Goal: Check status

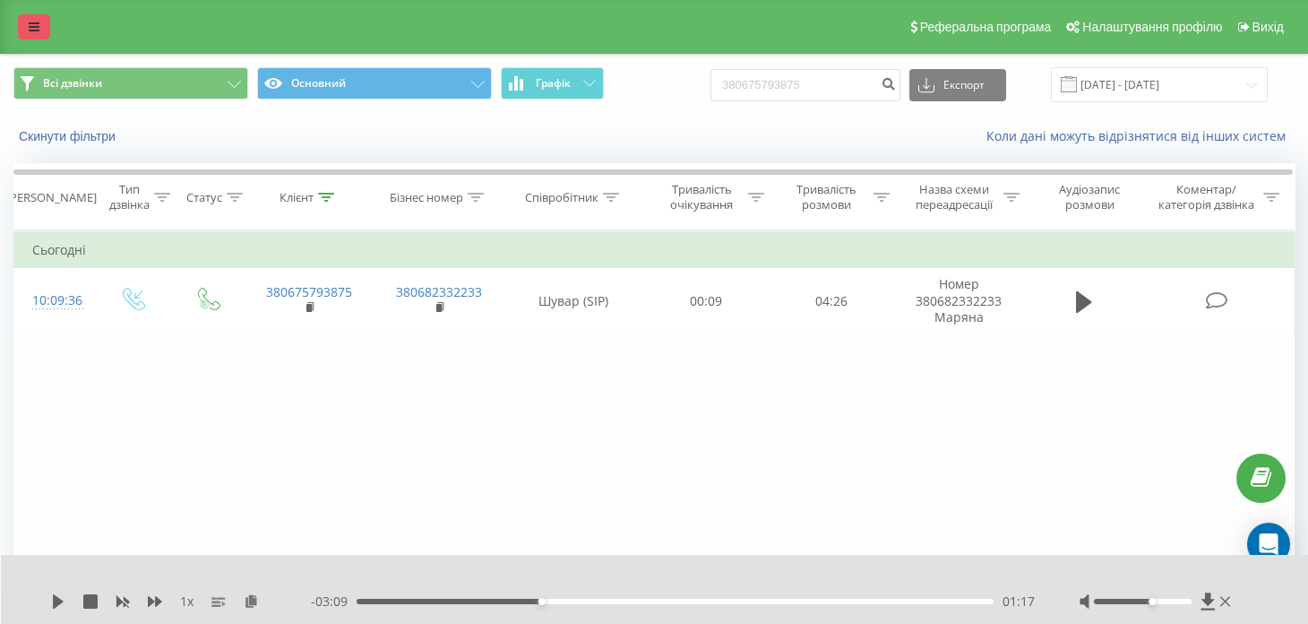
click at [23, 25] on link at bounding box center [34, 26] width 32 height 25
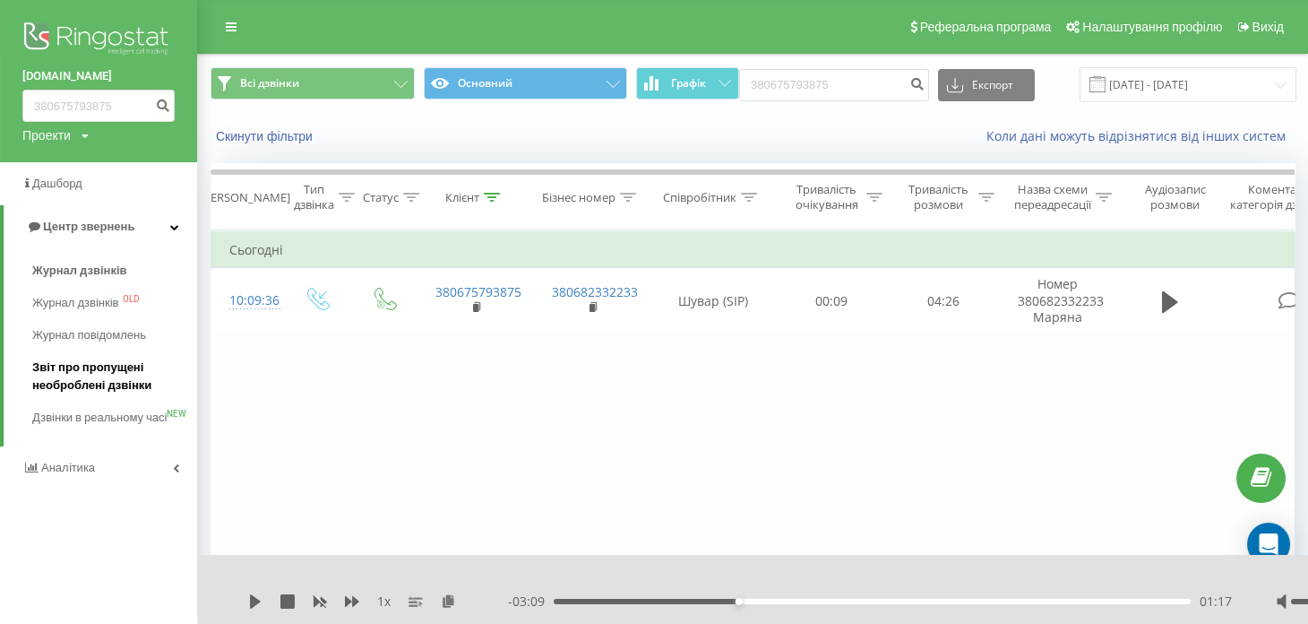
click at [82, 366] on span "Звіт про пропущені необроблені дзвінки" at bounding box center [110, 376] width 156 height 36
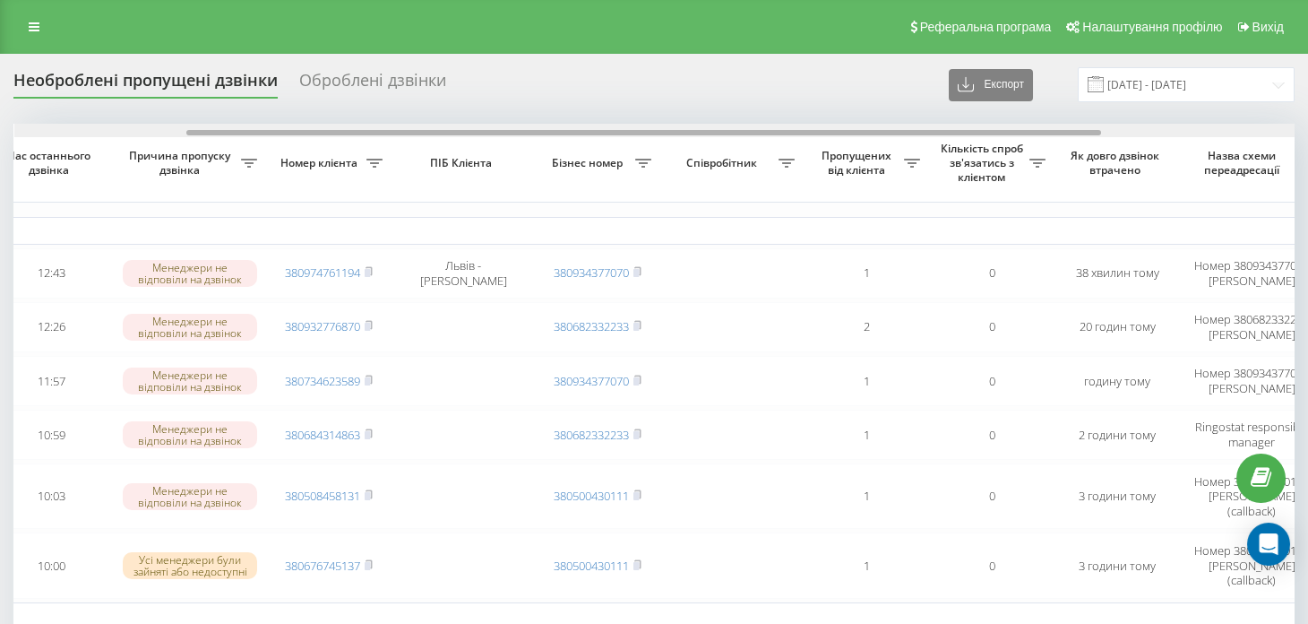
scroll to position [0, 213]
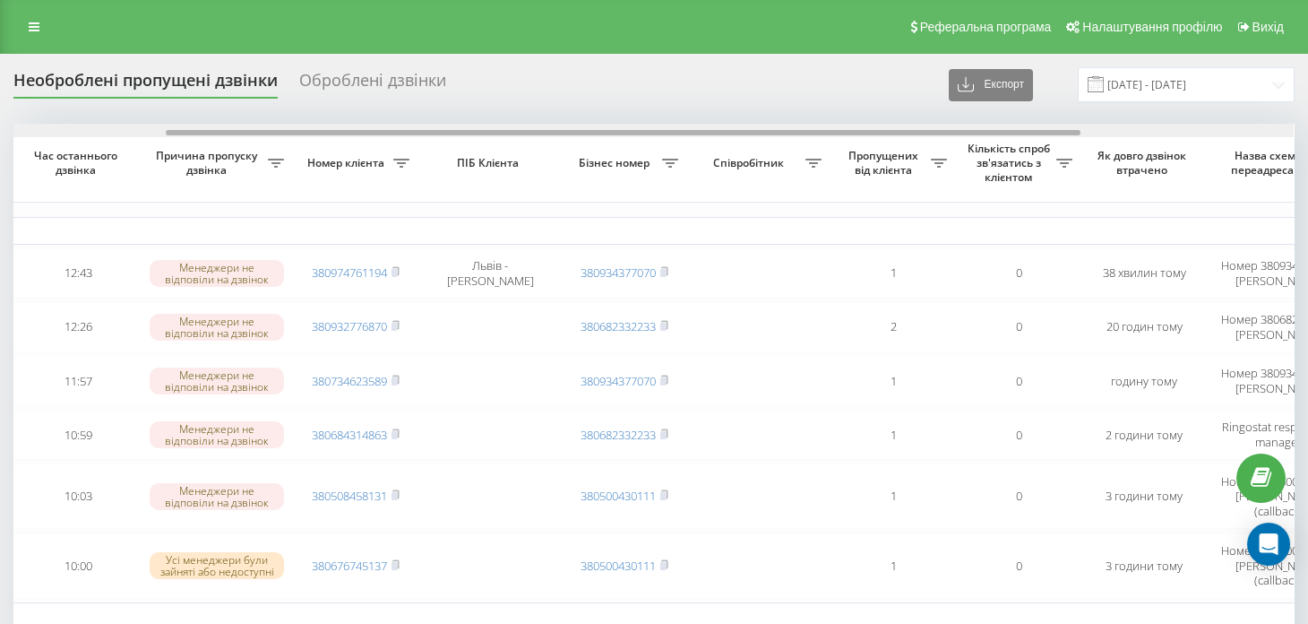
drag, startPoint x: 426, startPoint y: 132, endPoint x: 578, endPoint y: 158, distance: 154.5
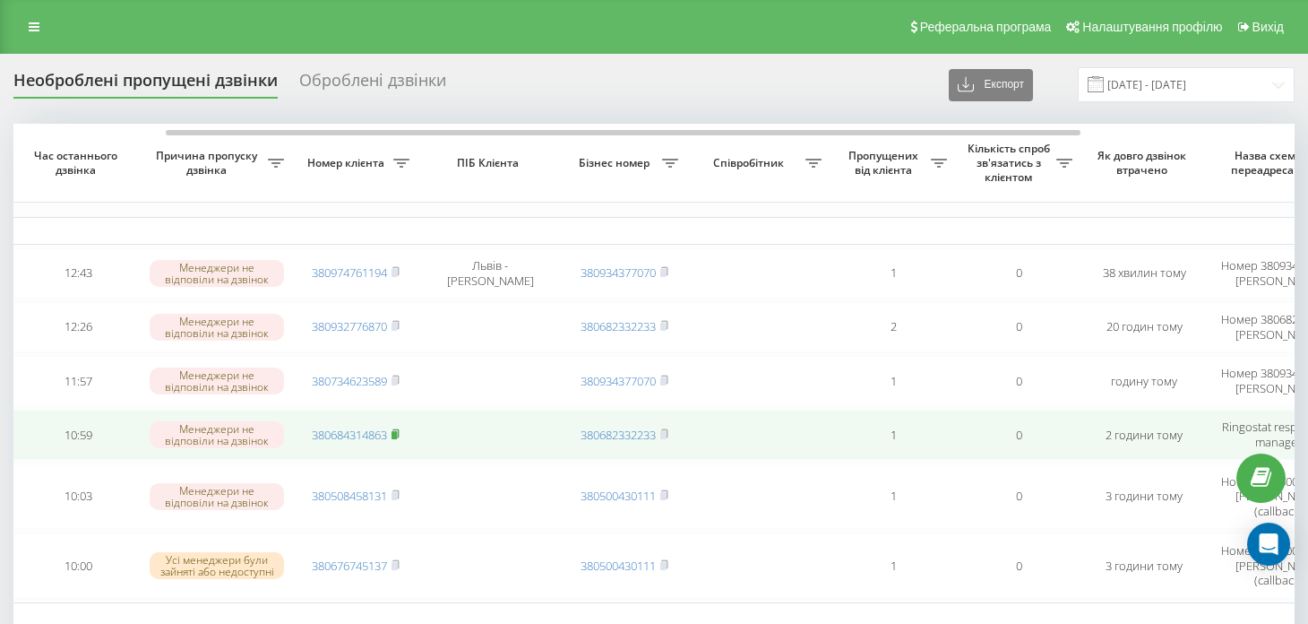
click at [397, 431] on rect at bounding box center [394, 435] width 5 height 8
